Goal: Transaction & Acquisition: Obtain resource

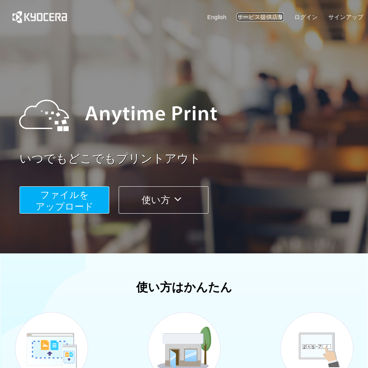
click at [260, 19] on link "サービス提供店舗" at bounding box center [260, 17] width 47 height 8
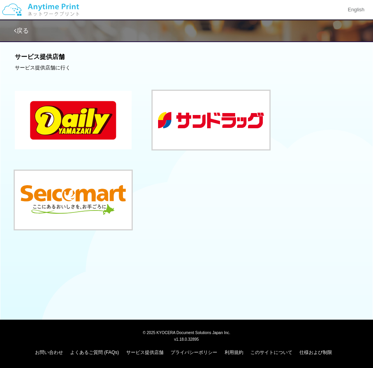
click at [99, 124] on button at bounding box center [73, 120] width 117 height 58
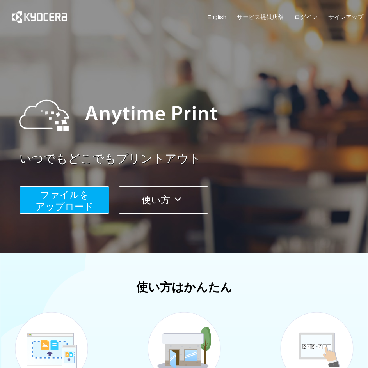
click at [78, 196] on span "ファイルを ​​アップロード" at bounding box center [64, 200] width 58 height 22
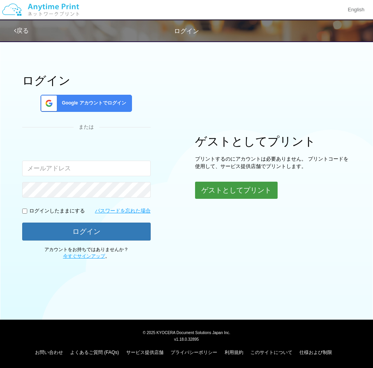
click at [213, 189] on button "ゲストとしてプリント" at bounding box center [236, 190] width 83 height 17
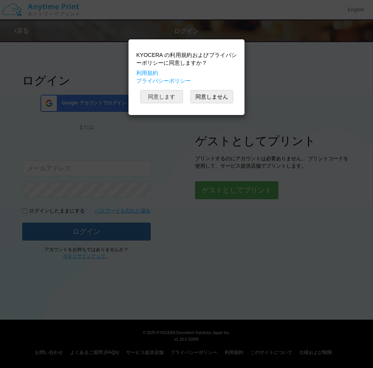
click at [159, 96] on button "同意します" at bounding box center [161, 96] width 43 height 13
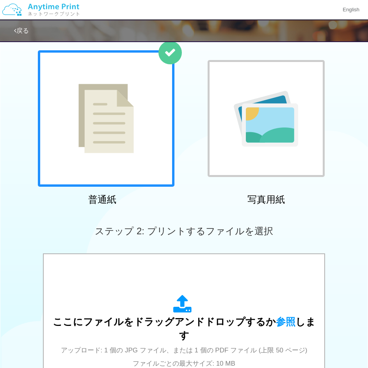
scroll to position [39, 0]
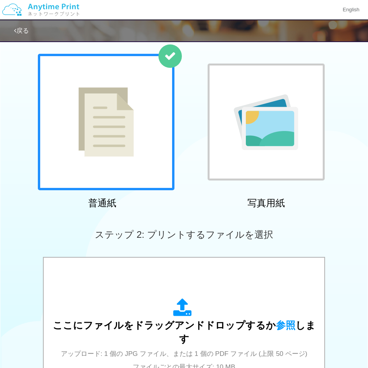
click at [122, 124] on img at bounding box center [105, 121] width 55 height 69
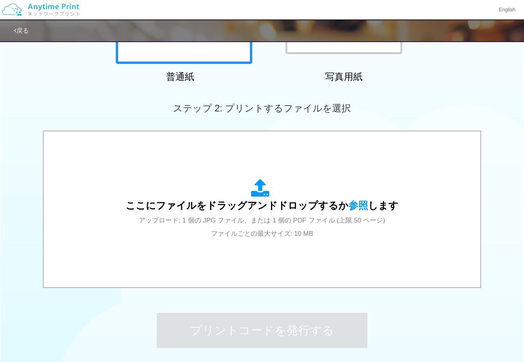
scroll to position [231, 0]
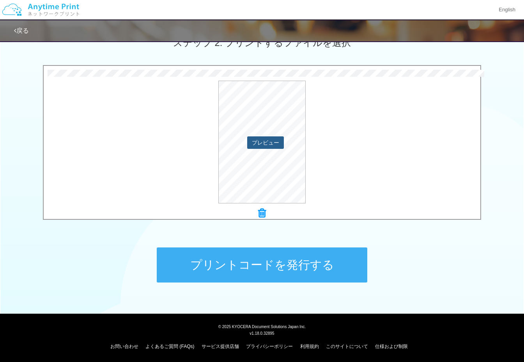
click at [275, 142] on button "プレビュー" at bounding box center [265, 142] width 37 height 12
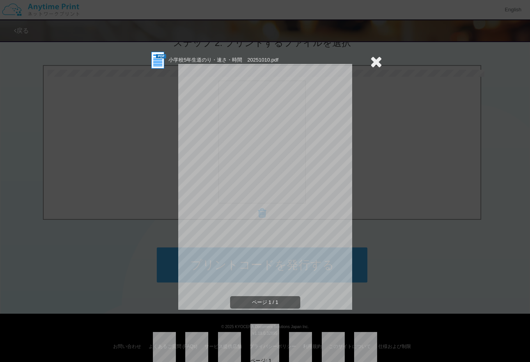
click at [373, 59] on icon at bounding box center [376, 62] width 12 height 16
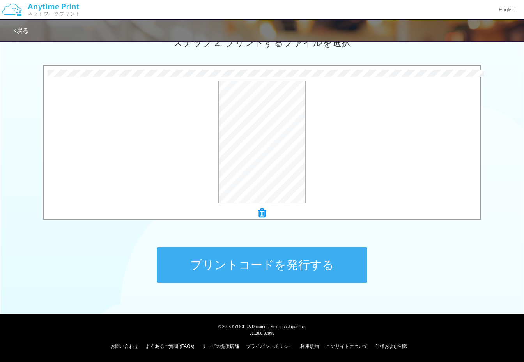
click at [272, 268] on button "プリントコードを発行する" at bounding box center [262, 264] width 210 height 35
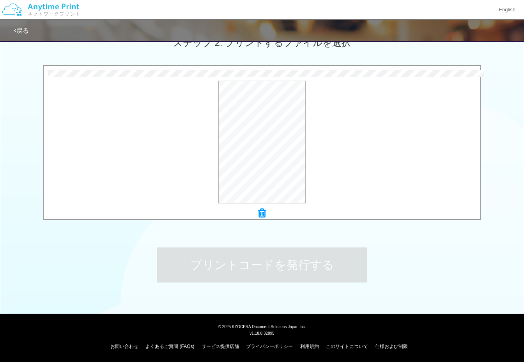
scroll to position [0, 0]
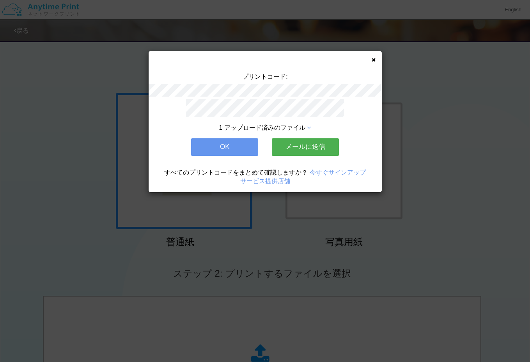
click at [311, 125] on icon at bounding box center [309, 128] width 4 height 6
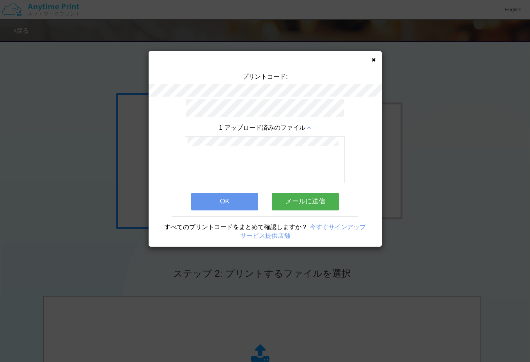
click at [309, 125] on icon at bounding box center [309, 128] width 4 height 6
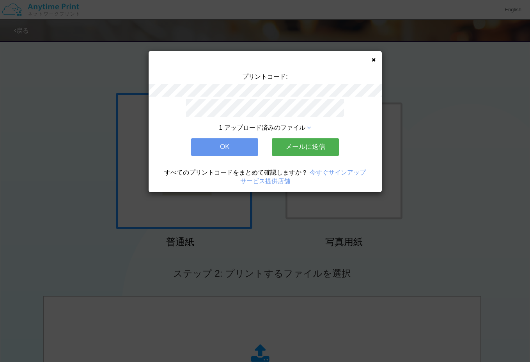
click at [231, 138] on button "OK" at bounding box center [224, 146] width 67 height 17
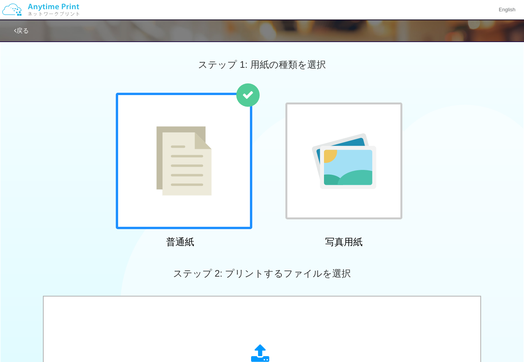
click at [53, 7] on img at bounding box center [40, 9] width 83 height 27
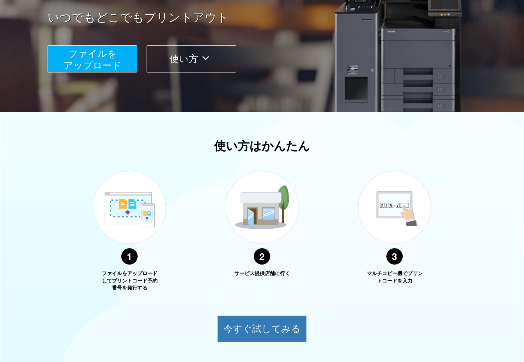
scroll to position [198, 0]
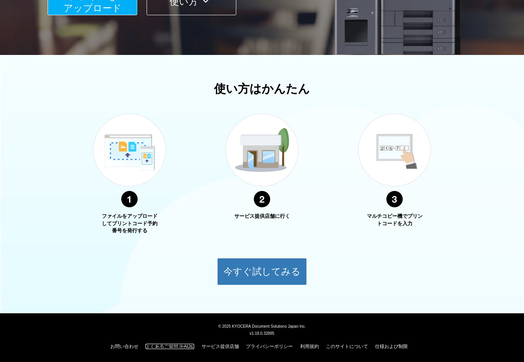
click at [187, 345] on link "よくあるご質問 (FAQs)" at bounding box center [169, 346] width 49 height 5
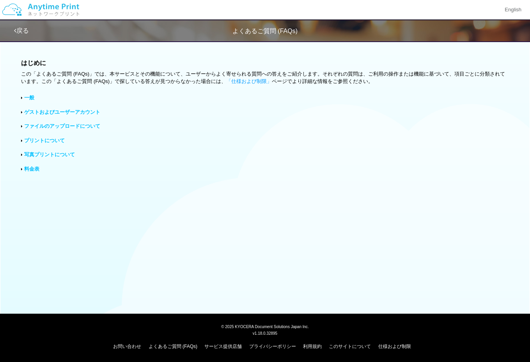
click at [20, 140] on div "はじめに この「よくあるご質問 (FAQs)」では、本サービスとその機能について、ユーザーからよく寄せられる質問への答えをご紹介します。それぞれの質問は、ご利…" at bounding box center [265, 119] width 530 height 164
click at [21, 140] on icon at bounding box center [22, 141] width 2 height 4
click at [49, 141] on link "プリントについて" at bounding box center [44, 141] width 41 height 6
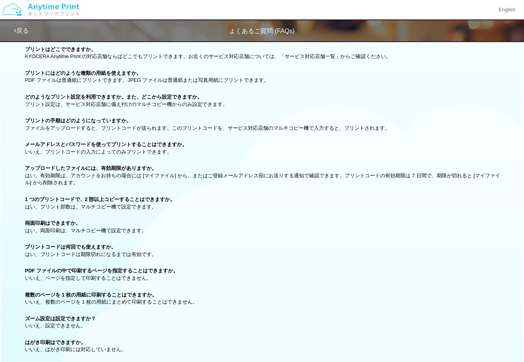
scroll to position [117, 0]
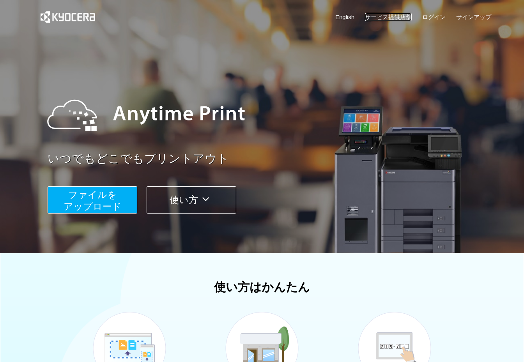
click at [373, 14] on link "サービス提供店舗" at bounding box center [388, 17] width 47 height 8
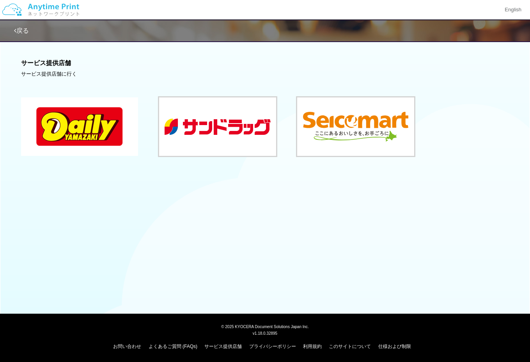
click at [110, 117] on button at bounding box center [79, 126] width 117 height 58
